Goal: Navigation & Orientation: Find specific page/section

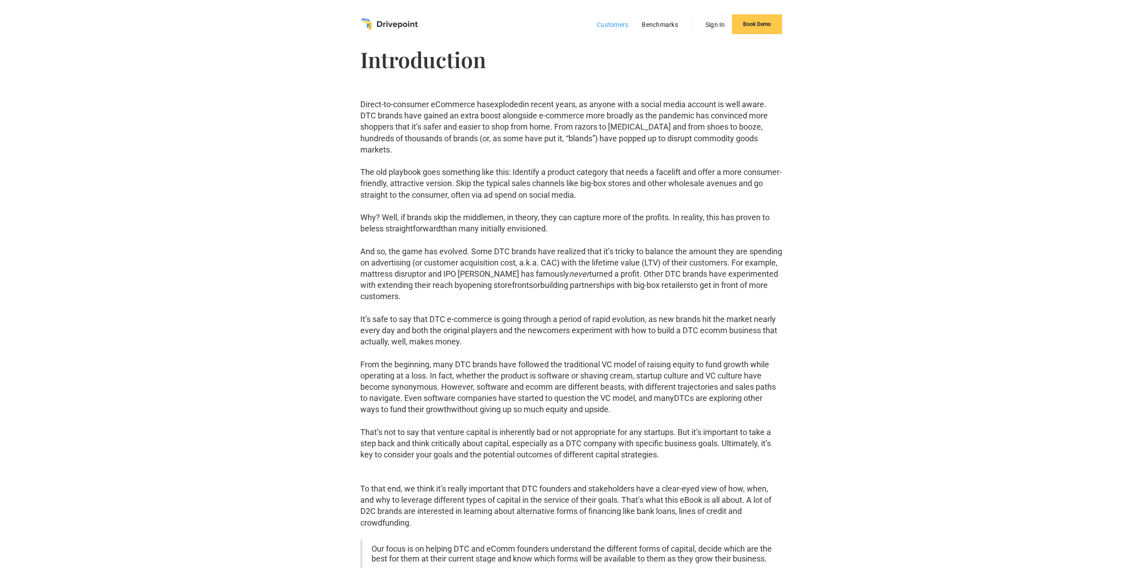
click at [616, 24] on link "Customers" at bounding box center [612, 25] width 40 height 12
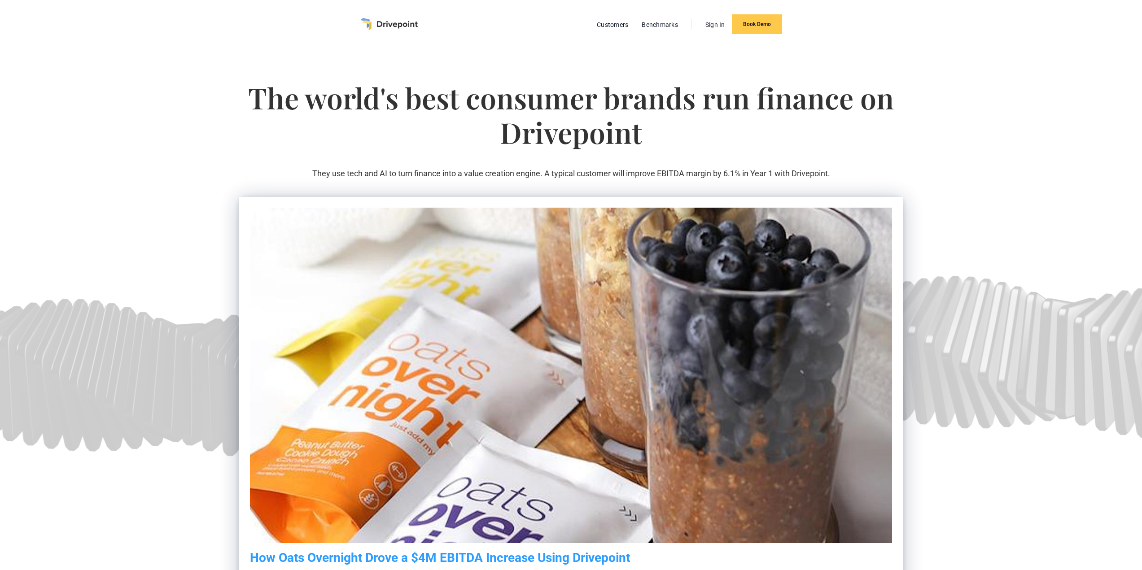
drag, startPoint x: 171, startPoint y: 0, endPoint x: 80, endPoint y: 57, distance: 107.4
click at [75, 64] on section "The world's best consumer brands run finance on Drivepoint They use tech and AI…" at bounding box center [571, 352] width 1142 height 608
click at [397, 27] on img "home" at bounding box center [388, 24] width 57 height 13
